Goal: Entertainment & Leisure: Consume media (video, audio)

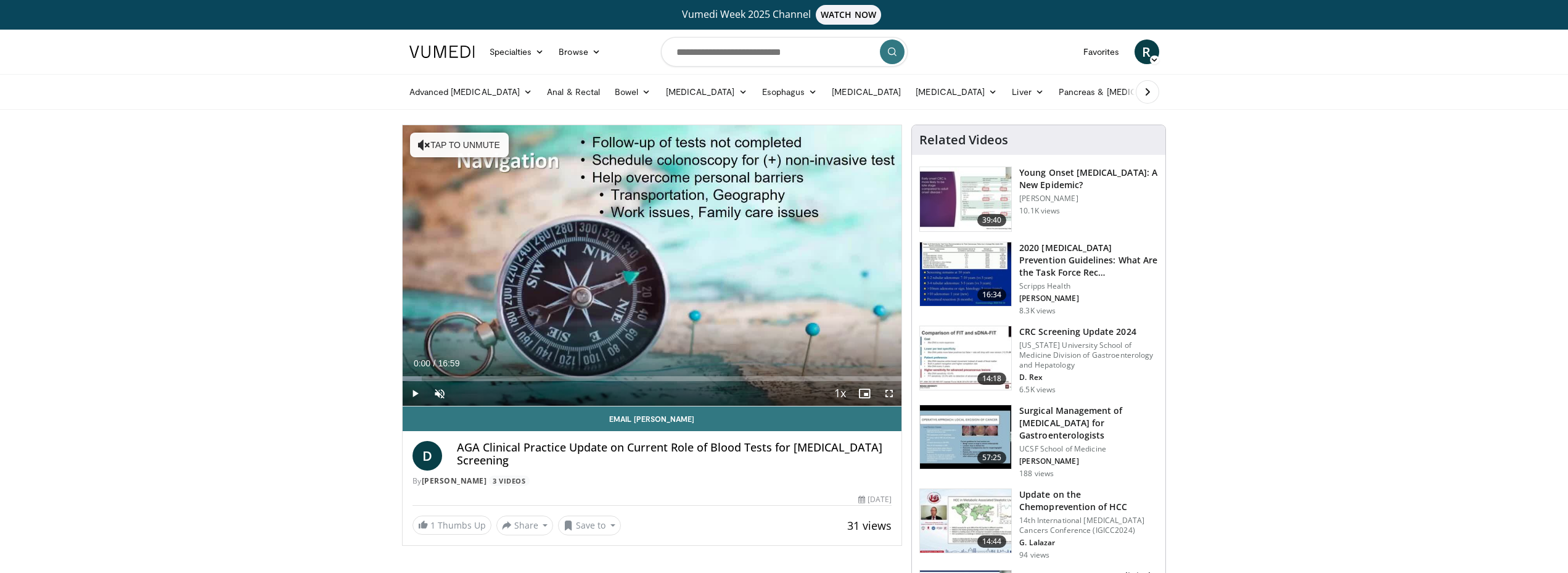
click at [446, 154] on div "Current Time 0:00 / Duration 16:59 Play Skip Backward Skip Forward Unmute Loade…" at bounding box center [652, 393] width 499 height 25
click at [446, 154] on div "Loaded : 3.89% 00:00 06:13" at bounding box center [652, 379] width 499 height 5
click at [446, 154] on div "Loaded : 43.18% 06:18 09:03" at bounding box center [652, 375] width 499 height 12
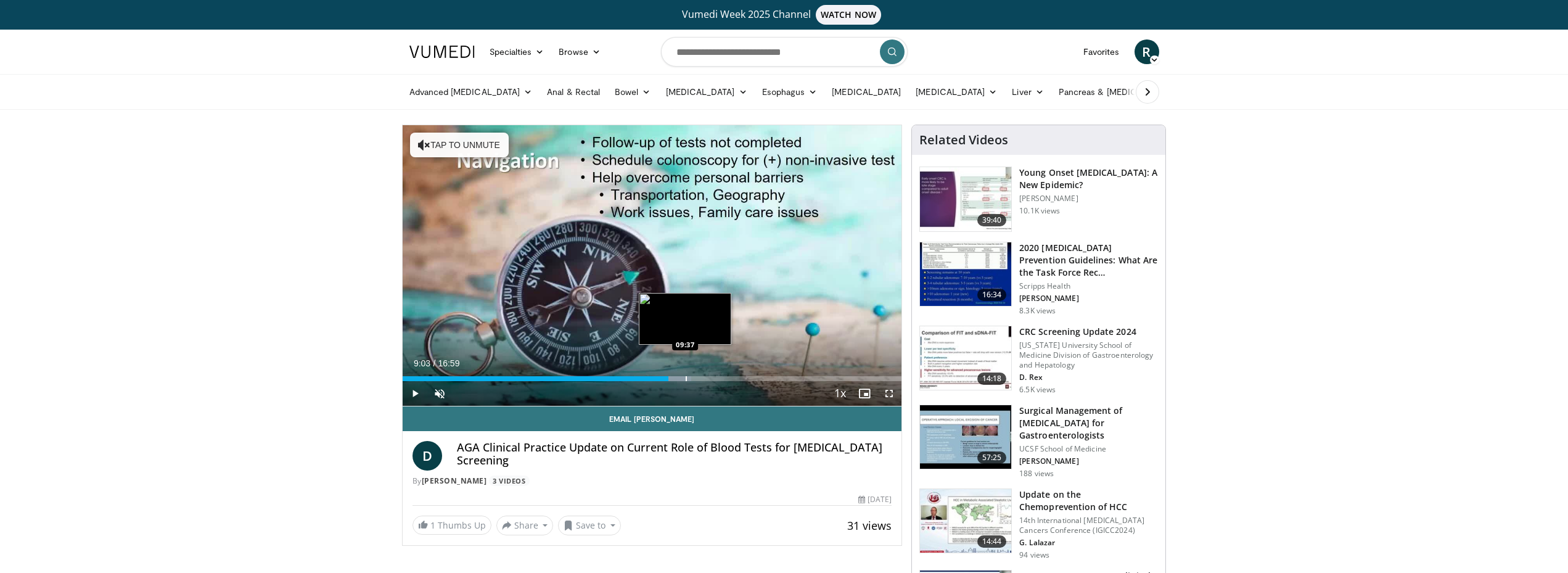
click at [446, 154] on div "Progress Bar" at bounding box center [686, 379] width 1 height 5
click at [446, 154] on div "Progress Bar" at bounding box center [714, 379] width 1 height 5
click at [446, 154] on div "Progress Bar" at bounding box center [732, 379] width 1 height 5
click at [446, 154] on div "Current Time 11:08 / Duration 16:59 Play Skip Backward Skip Forward Unmute Load…" at bounding box center [652, 393] width 499 height 25
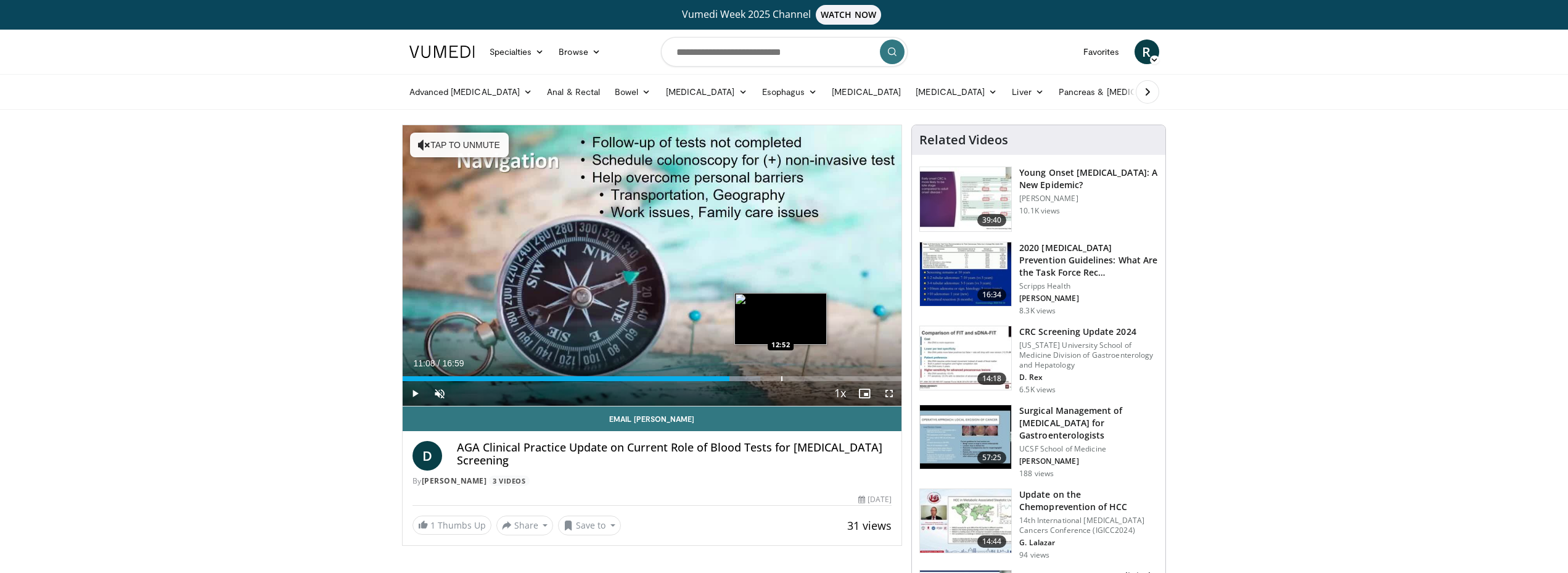
click at [446, 154] on div "Progress Bar" at bounding box center [782, 379] width 1 height 5
click at [446, 154] on div "Progress Bar" at bounding box center [815, 379] width 1 height 5
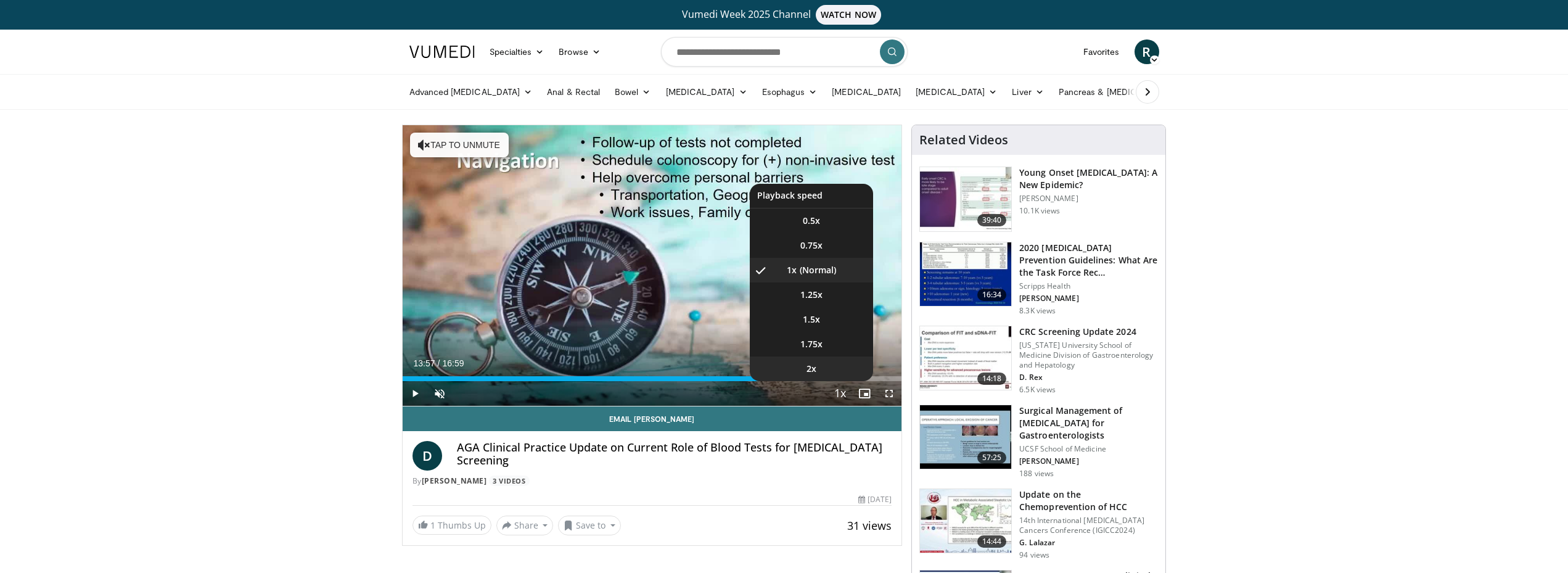
click at [446, 154] on li "2x" at bounding box center [811, 369] width 123 height 25
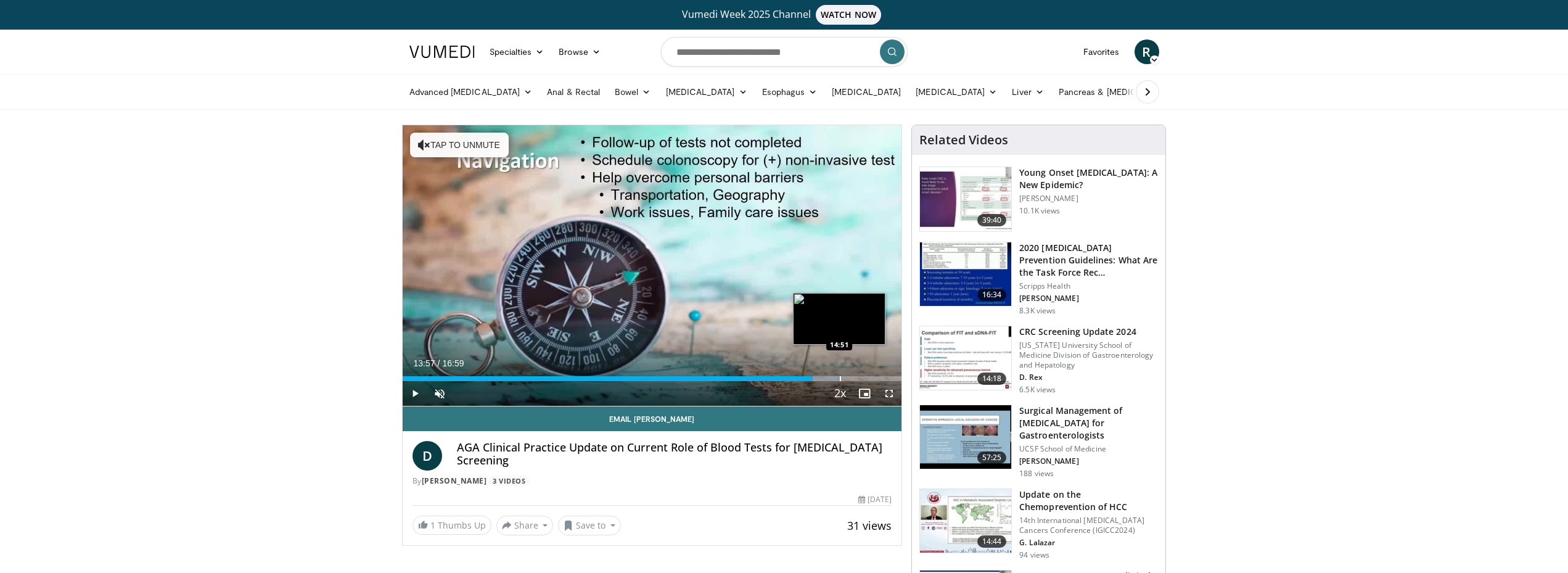
click at [446, 154] on div "Progress Bar" at bounding box center [841, 379] width 1 height 5
